Goal: Check status: Check status

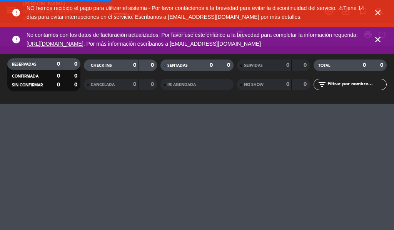
click at [375, 17] on icon "close" at bounding box center [377, 12] width 9 height 9
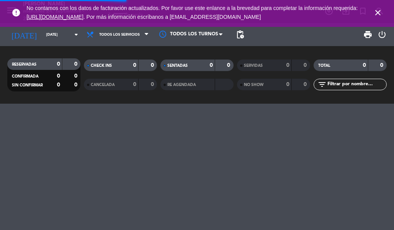
click at [373, 14] on icon "close" at bounding box center [377, 12] width 9 height 9
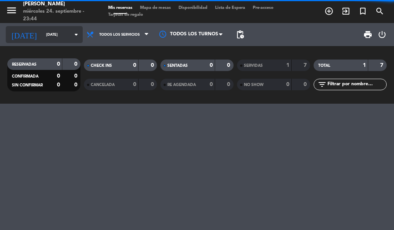
click at [60, 37] on input "[DATE]" at bounding box center [67, 35] width 50 height 12
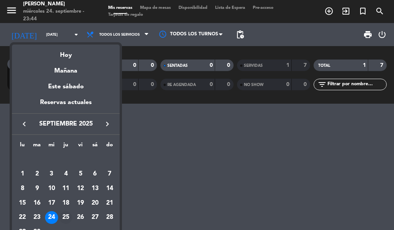
click at [64, 215] on div "25" at bounding box center [65, 218] width 13 height 13
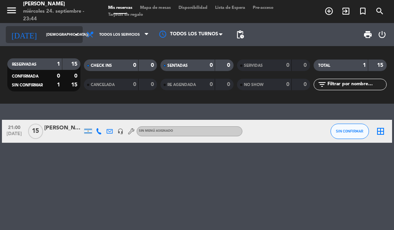
click at [55, 35] on input "[DEMOGRAPHIC_DATA][DATE]" at bounding box center [67, 35] width 50 height 12
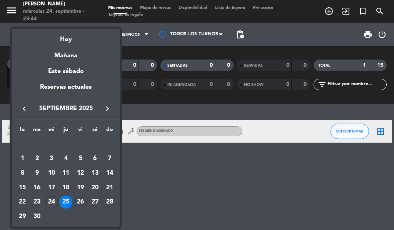
click at [75, 202] on div "26" at bounding box center [80, 202] width 13 height 13
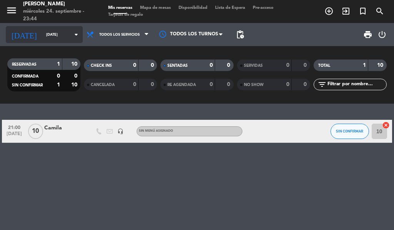
click at [58, 34] on input "[DATE]" at bounding box center [67, 35] width 50 height 12
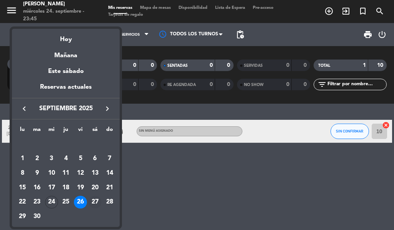
click at [97, 202] on div "27" at bounding box center [94, 202] width 13 height 13
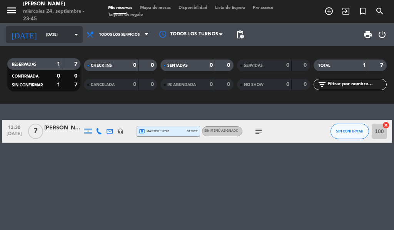
click at [49, 40] on input "[DATE]" at bounding box center [67, 35] width 50 height 12
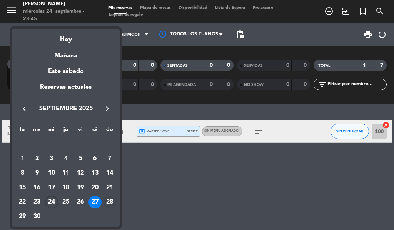
click at [110, 195] on td "28" at bounding box center [109, 202] width 15 height 15
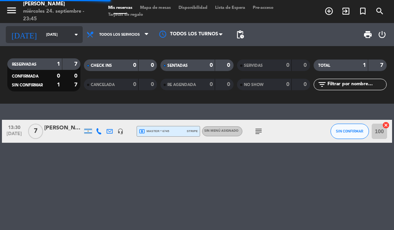
click at [58, 32] on input "[DATE]" at bounding box center [67, 35] width 50 height 12
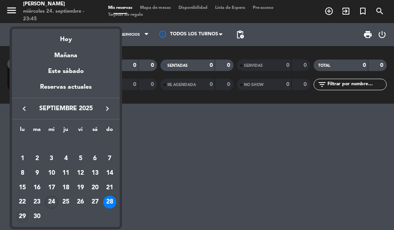
click at [24, 212] on div "29" at bounding box center [22, 216] width 13 height 13
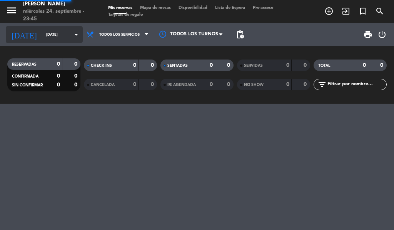
click at [52, 34] on input "[DATE]" at bounding box center [67, 35] width 50 height 12
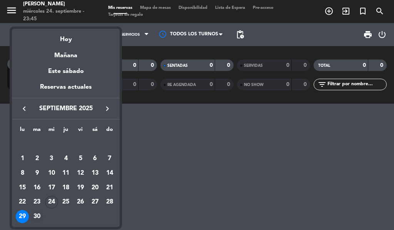
click at [37, 213] on div "30" at bounding box center [36, 216] width 13 height 13
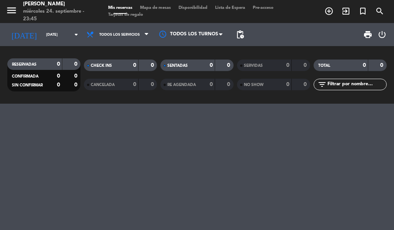
type input "[DATE]"
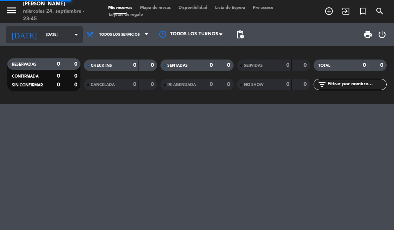
click at [72, 32] on icon "arrow_drop_down" at bounding box center [76, 34] width 9 height 9
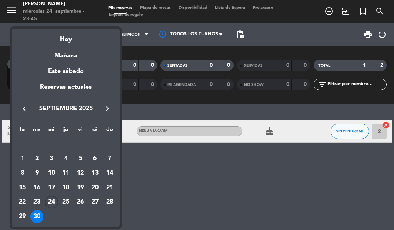
click at [107, 106] on icon "keyboard_arrow_right" at bounding box center [107, 108] width 9 height 9
click at [150, 171] on div at bounding box center [197, 115] width 394 height 230
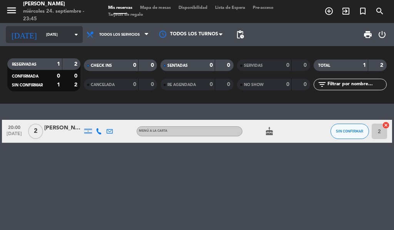
click at [58, 33] on input "[DATE]" at bounding box center [67, 35] width 50 height 12
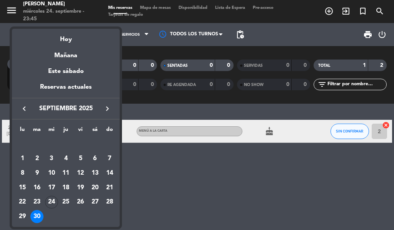
click at [39, 210] on td "30" at bounding box center [37, 217] width 15 height 15
